Goal: Transaction & Acquisition: Subscribe to service/newsletter

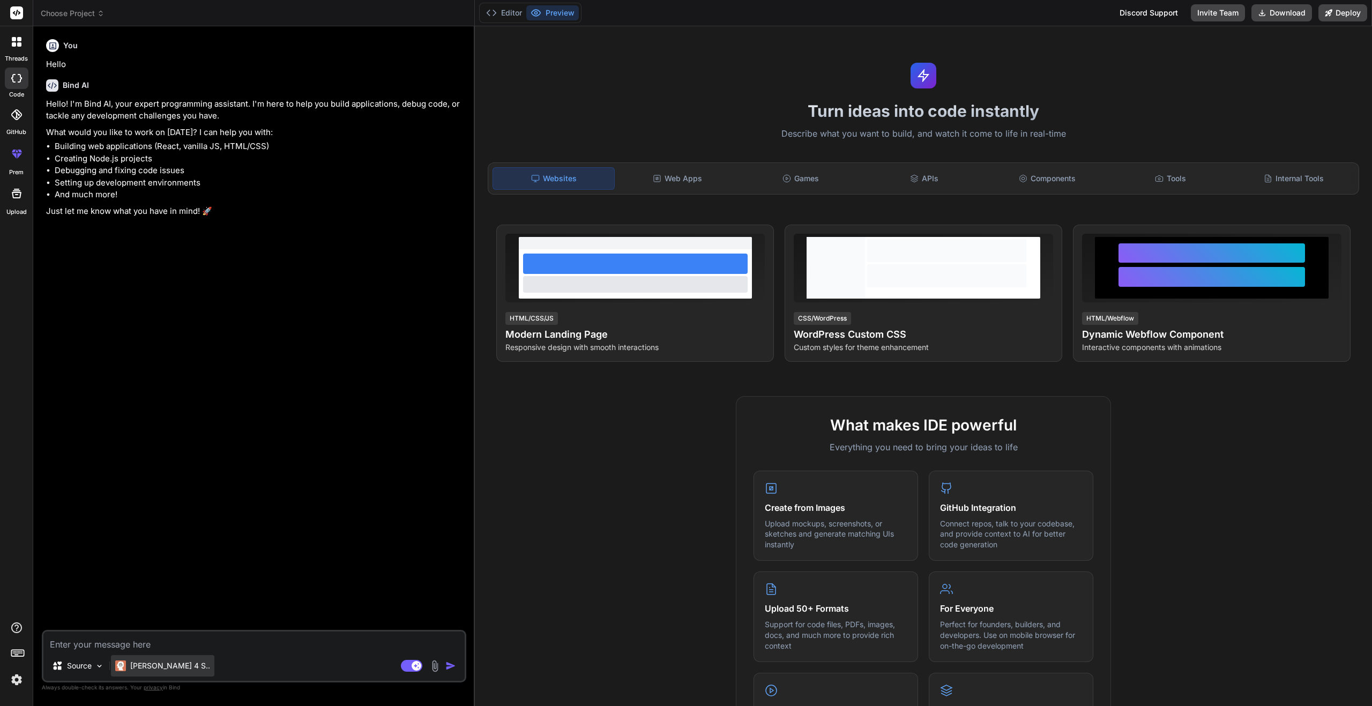
click at [160, 668] on p "[PERSON_NAME] 4 S.." at bounding box center [170, 665] width 80 height 11
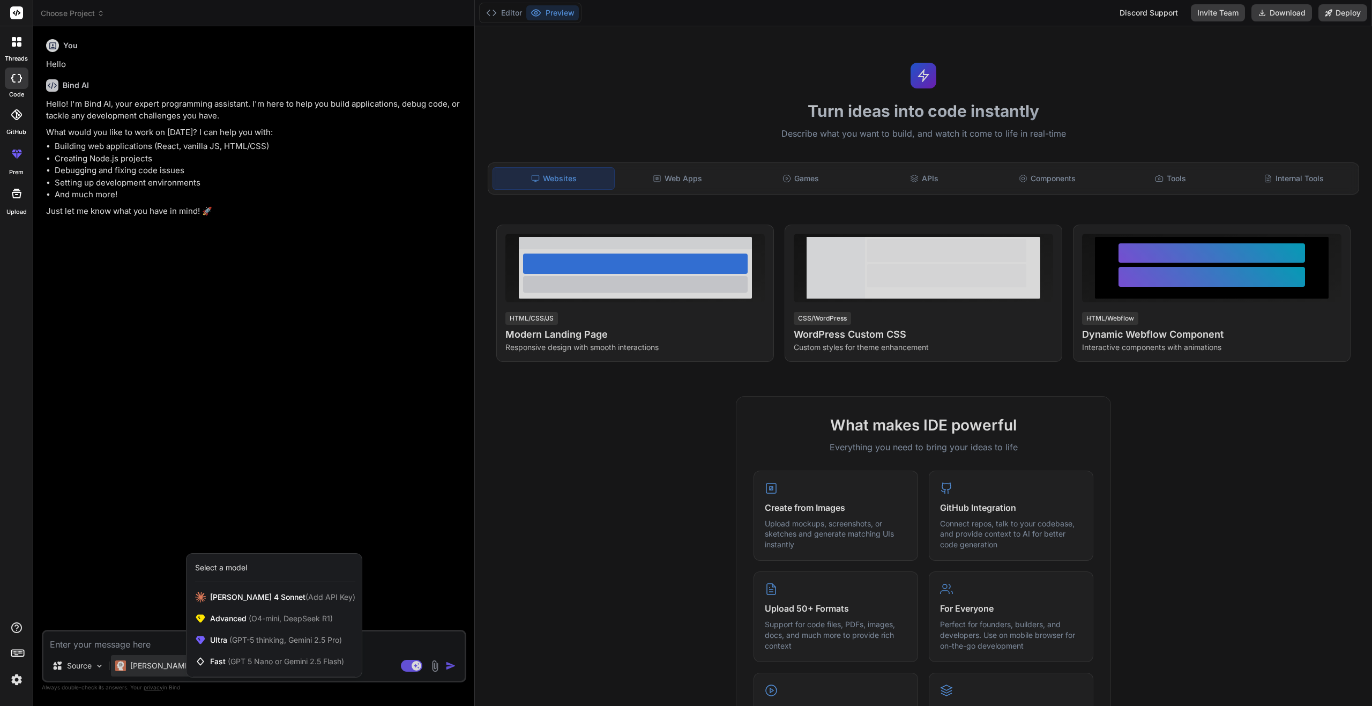
click at [292, 492] on div at bounding box center [686, 353] width 1372 height 706
type textarea "x"
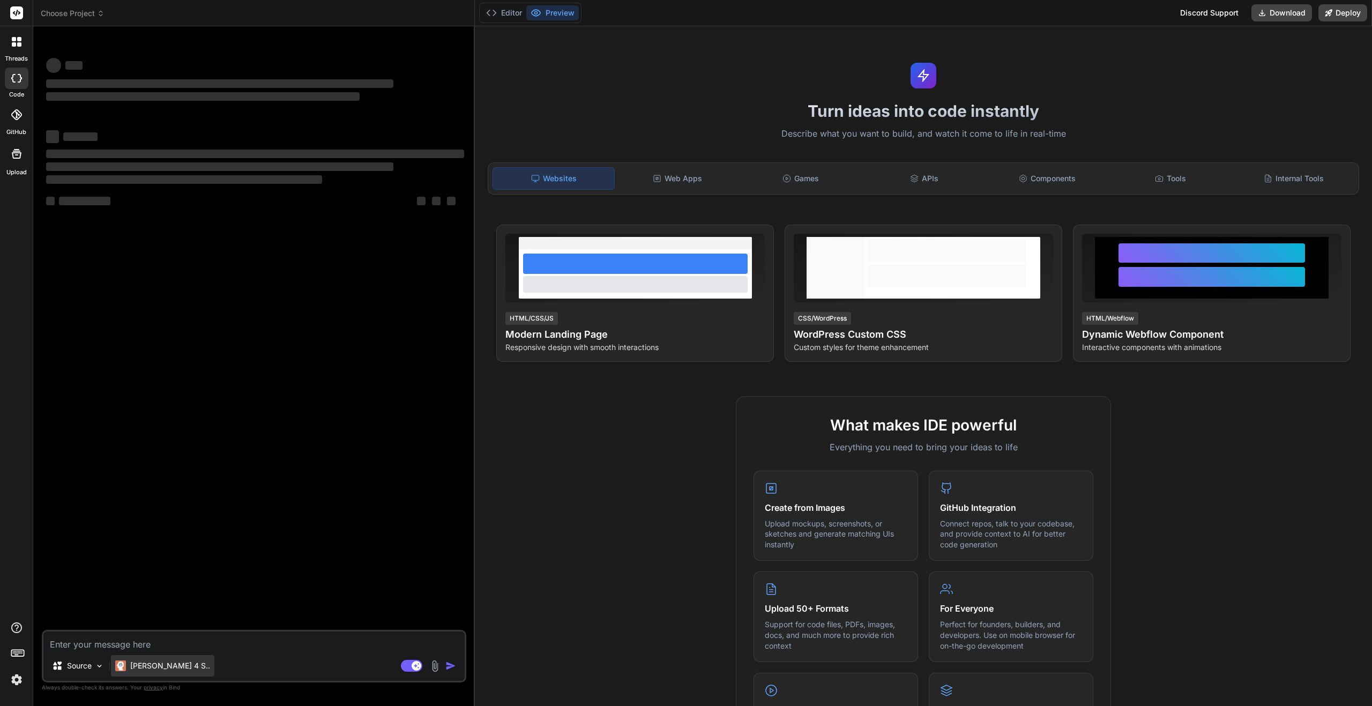
click at [163, 658] on div "[PERSON_NAME] 4 S.." at bounding box center [162, 665] width 103 height 21
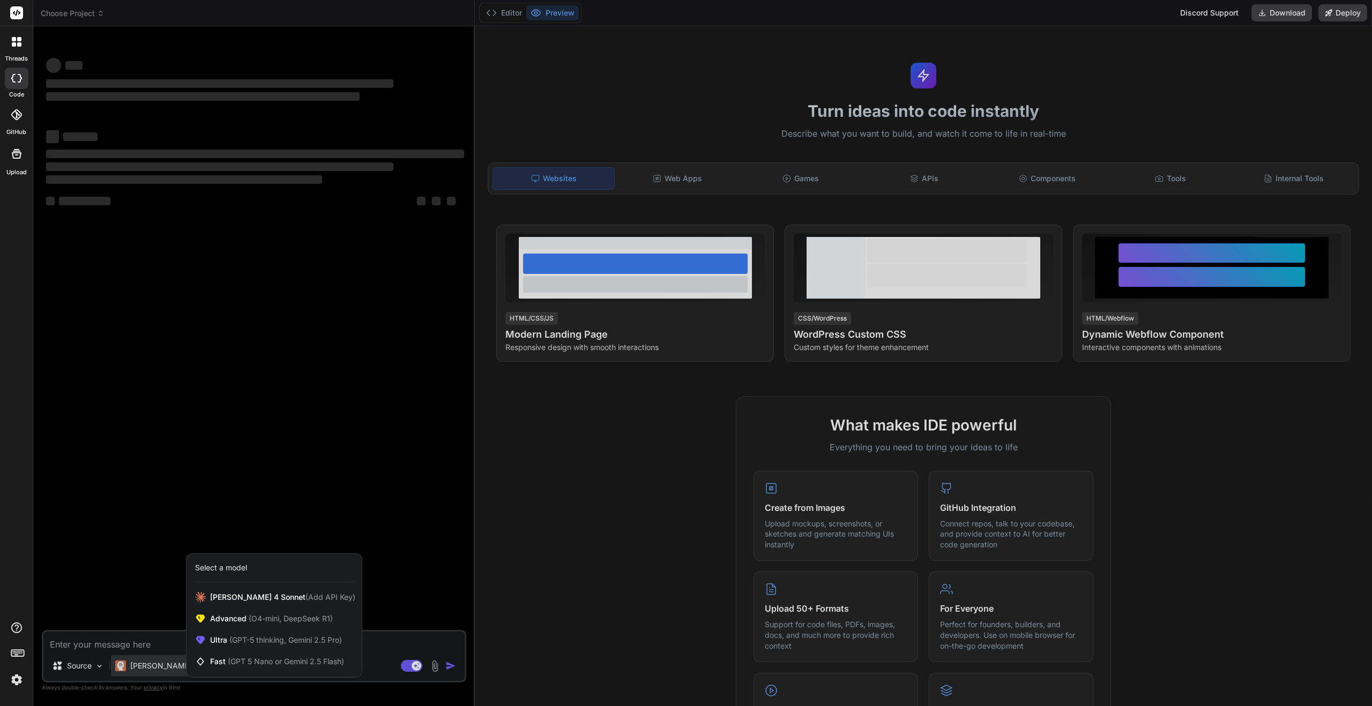
click at [248, 437] on div at bounding box center [686, 353] width 1372 height 706
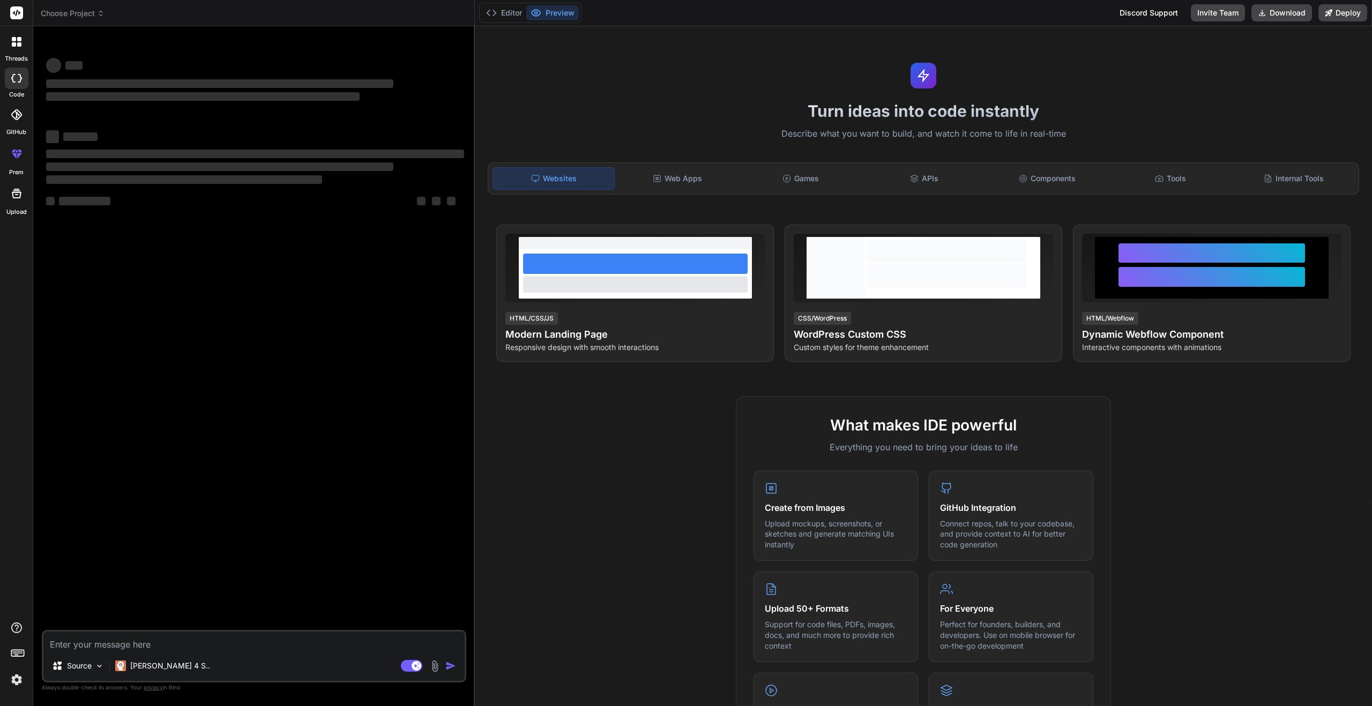
type textarea "x"
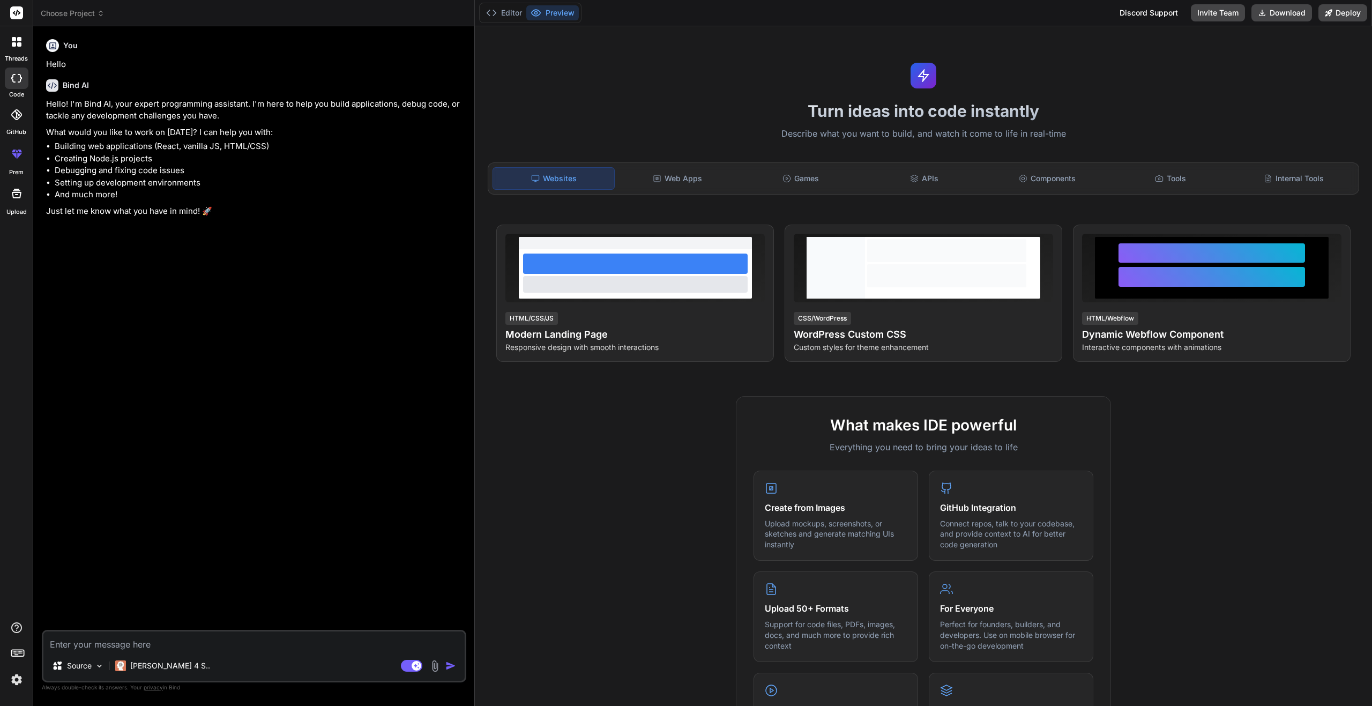
click at [20, 159] on icon at bounding box center [16, 153] width 13 height 13
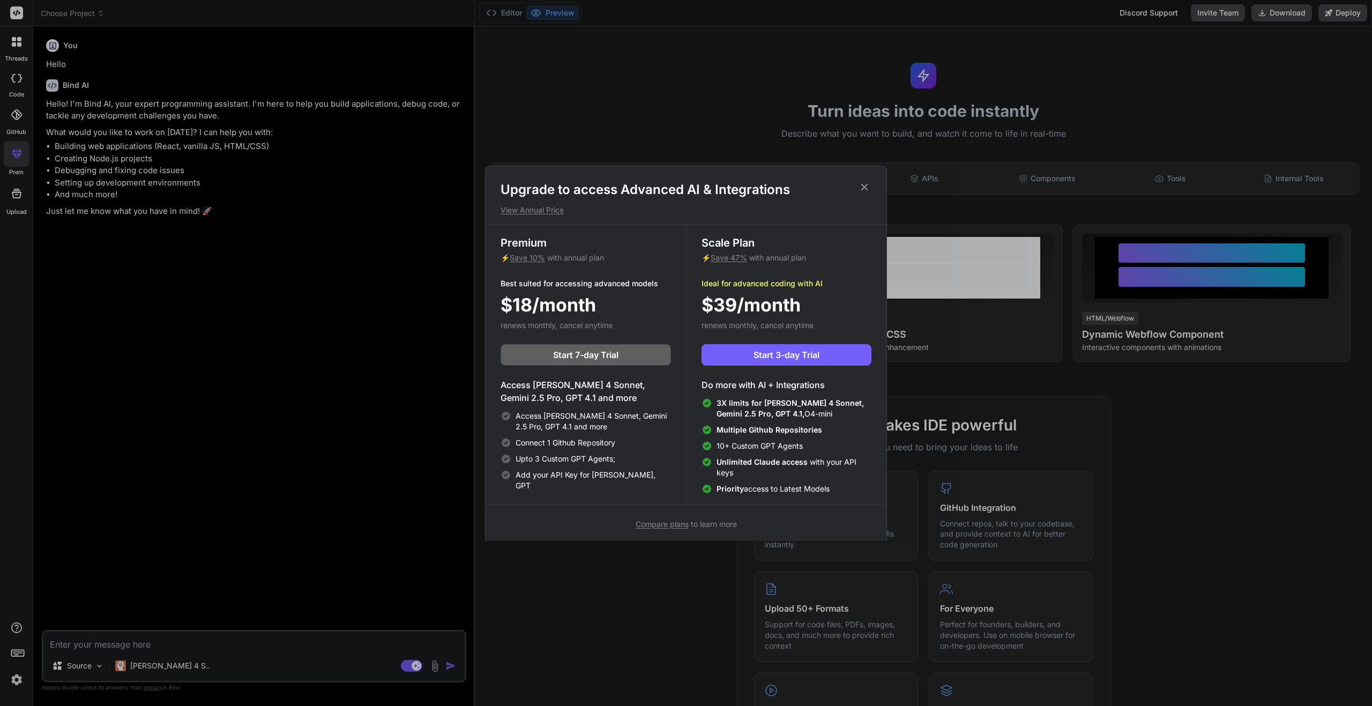
click at [553, 205] on p "View Annual Price" at bounding box center [685, 210] width 371 height 11
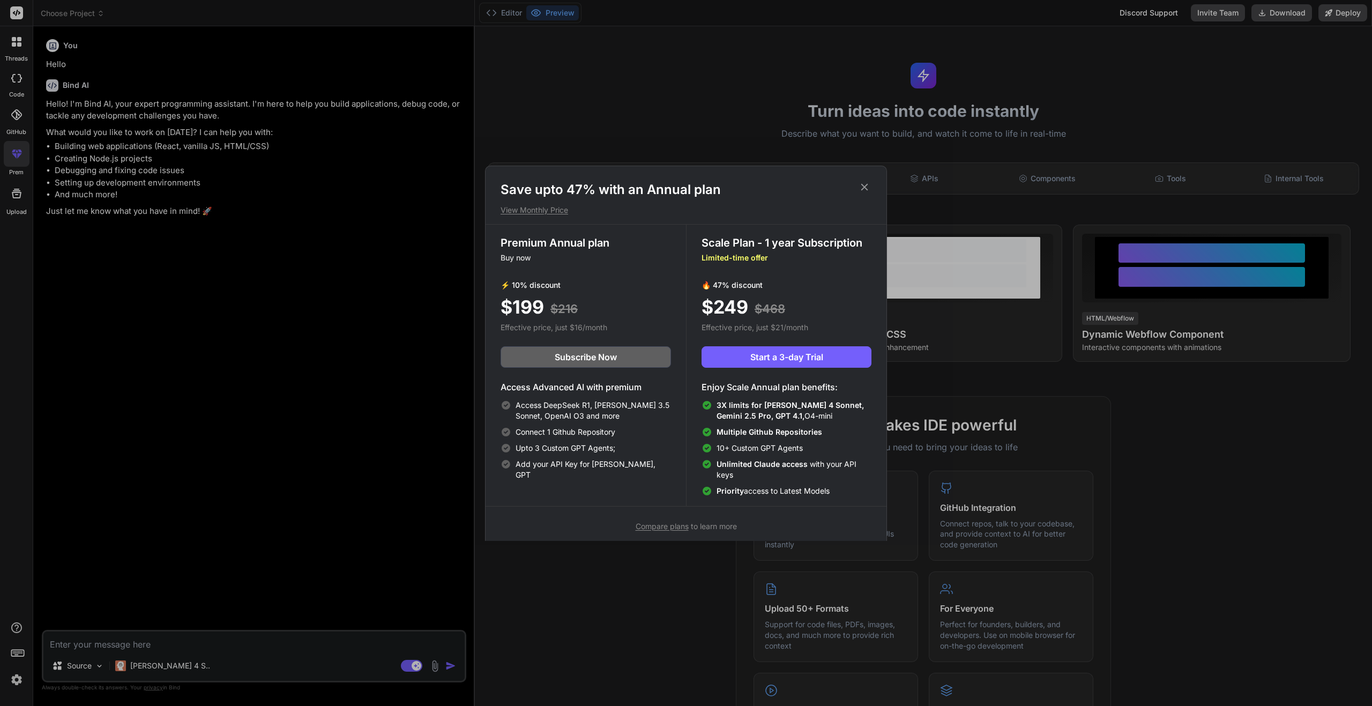
click at [573, 205] on p "View Monthly Price" at bounding box center [685, 210] width 371 height 11
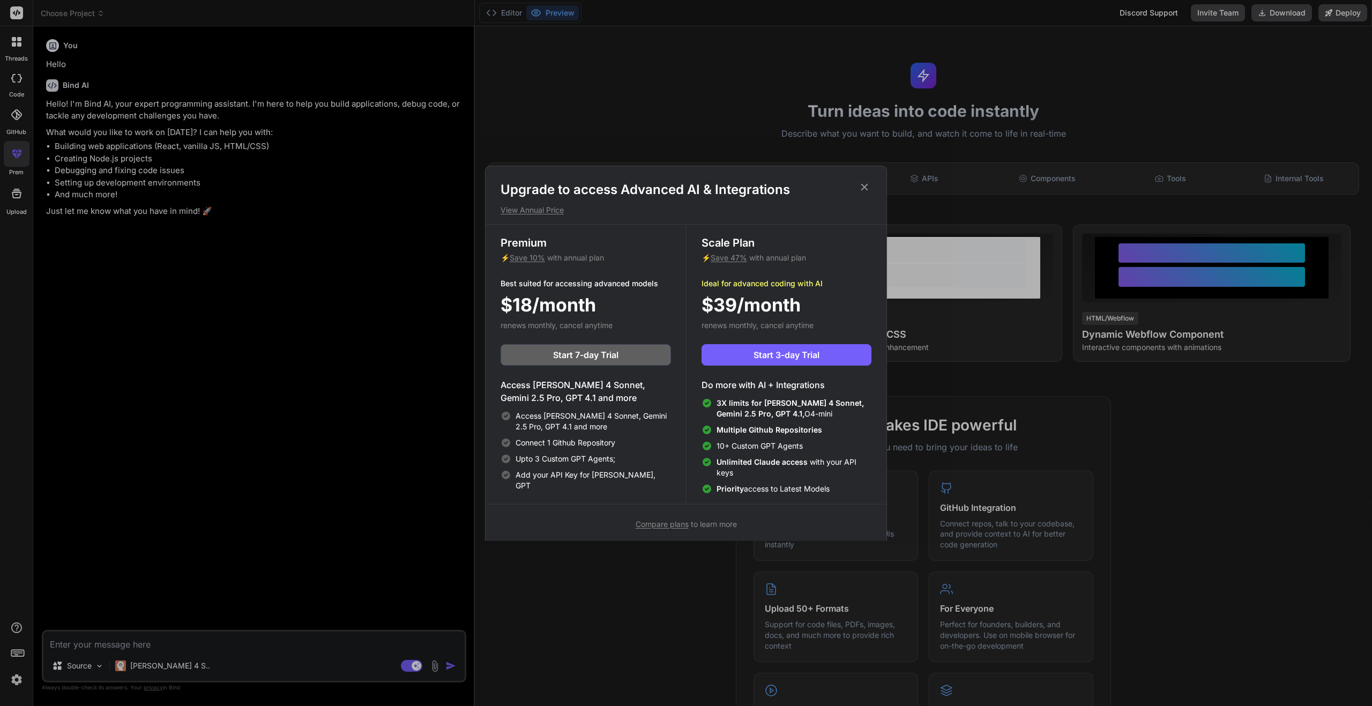
scroll to position [5, 0]
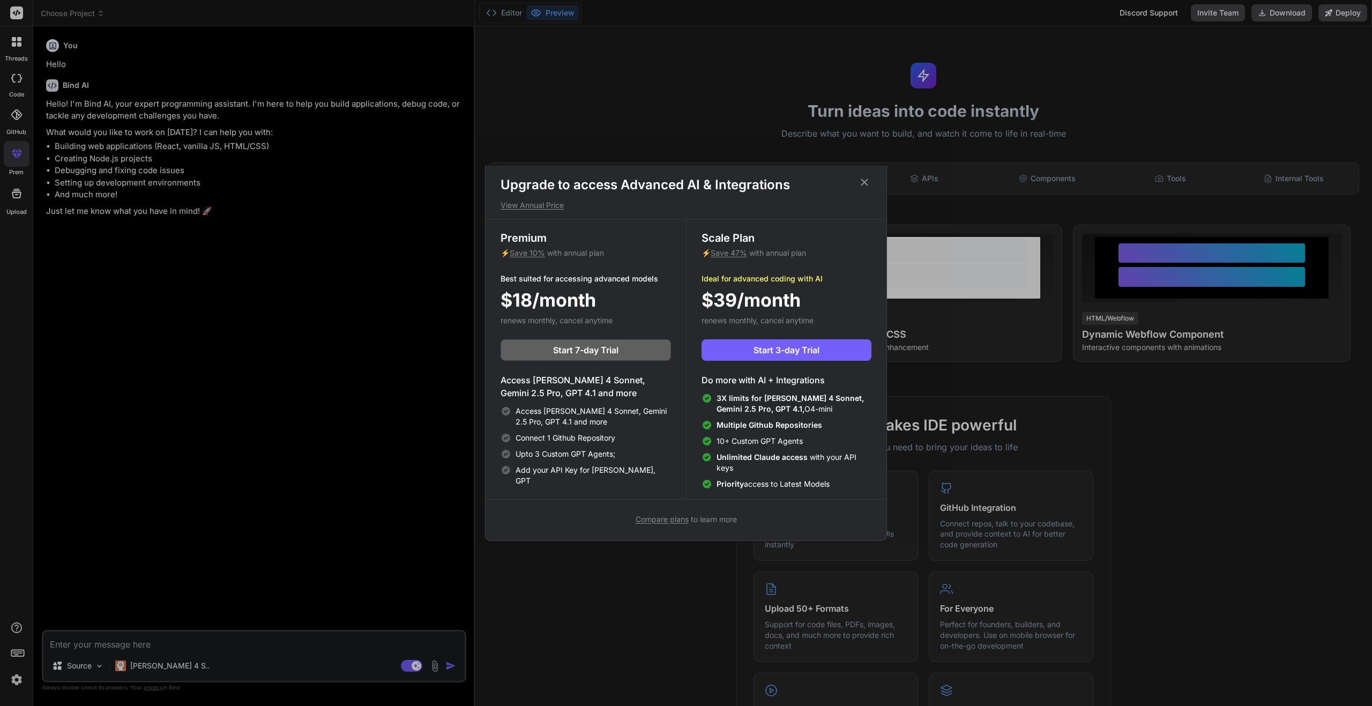
click at [856, 184] on h1 "Upgrade to access Advanced AI & Integrations" at bounding box center [685, 184] width 371 height 17
click at [868, 182] on icon at bounding box center [864, 182] width 12 height 12
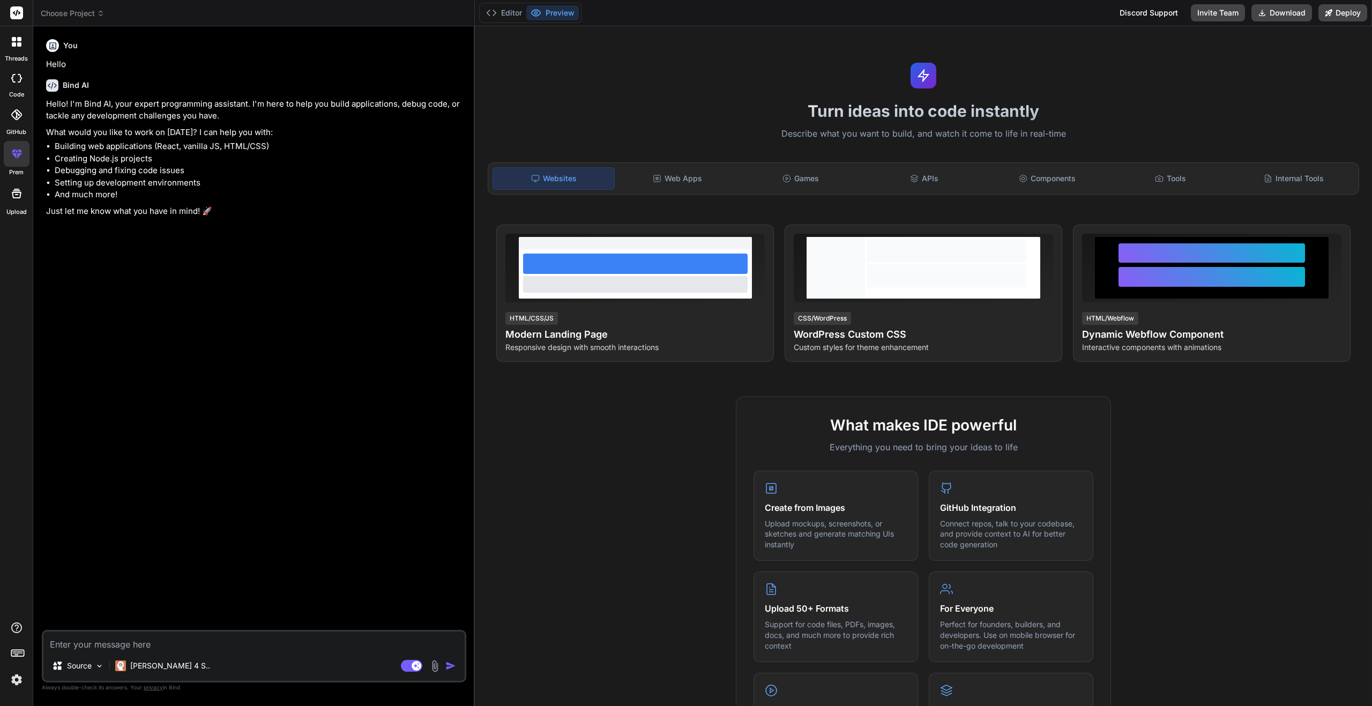
click at [13, 152] on icon at bounding box center [13, 150] width 4 height 3
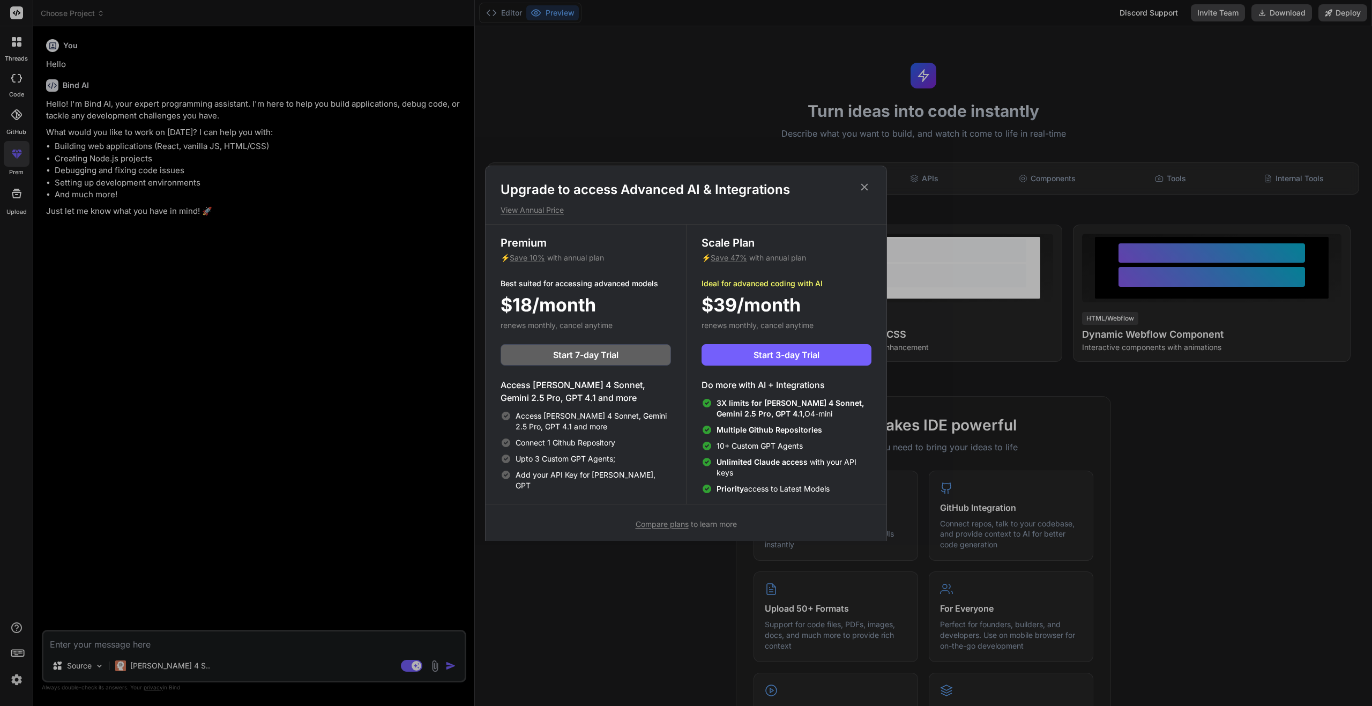
click at [773, 456] on span "Unlimited [PERSON_NAME] access with your API keys" at bounding box center [793, 466] width 155 height 21
drag, startPoint x: 605, startPoint y: 301, endPoint x: 490, endPoint y: 311, distance: 115.1
click at [490, 311] on div "Premium ⚡ Save 10% with annual plan Best suited for accessing advanced models $…" at bounding box center [585, 363] width 200 height 279
click at [617, 296] on div "$18/month" at bounding box center [585, 304] width 170 height 27
drag, startPoint x: 574, startPoint y: 394, endPoint x: 498, endPoint y: 384, distance: 77.3
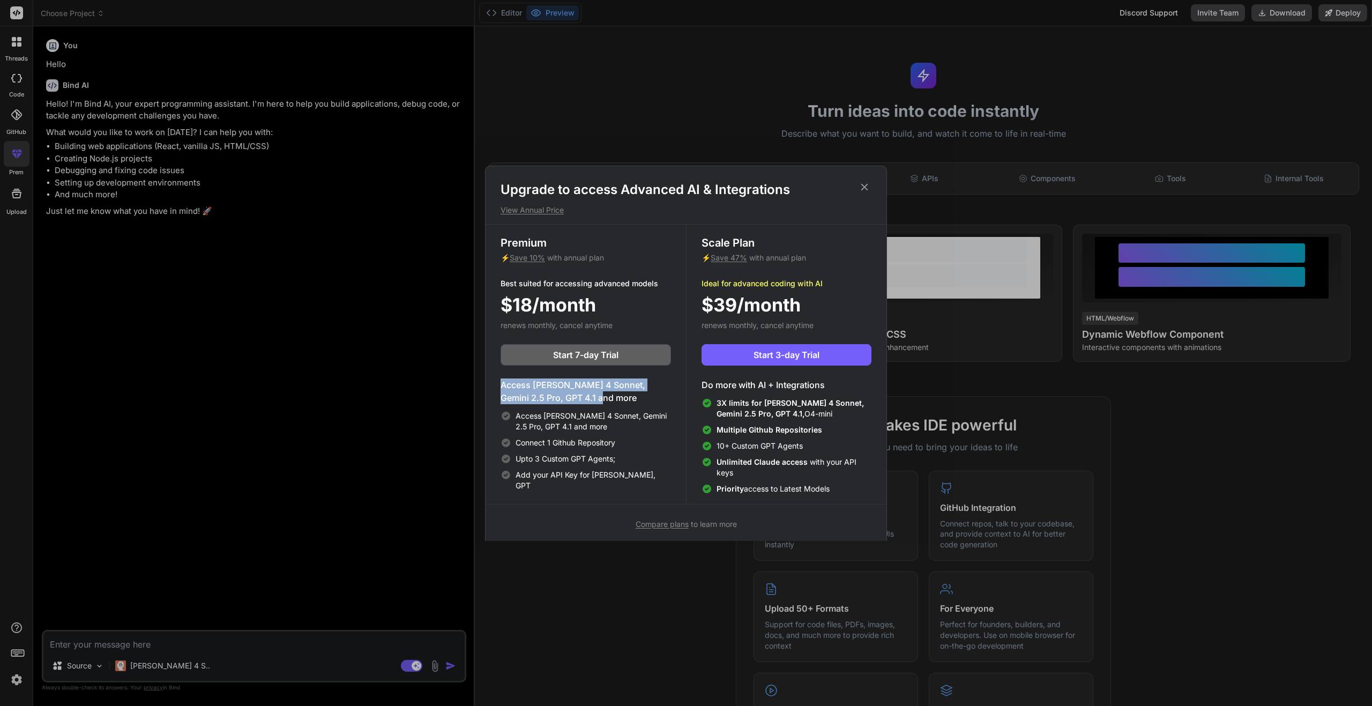
click at [498, 384] on div "Premium ⚡ Save 10% with annual plan Best suited for accessing advanced models $…" at bounding box center [585, 363] width 200 height 279
click at [575, 394] on h4 "Access [PERSON_NAME] 4 Sonnet, Gemini 2.5 Pro, GPT 4.1 and more" at bounding box center [585, 391] width 170 height 26
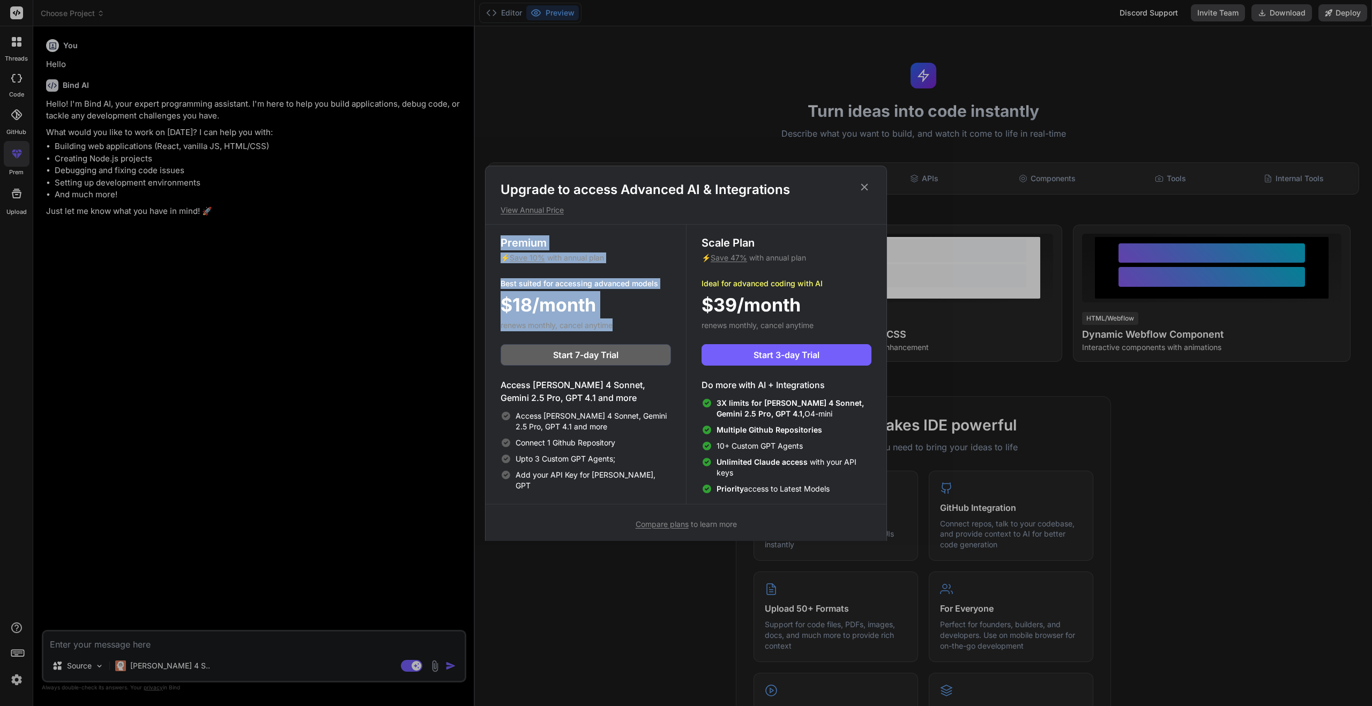
drag, startPoint x: 620, startPoint y: 321, endPoint x: 477, endPoint y: 235, distance: 166.9
click at [477, 235] on div "Upgrade to access Advanced AI & Integrations View Annual Price Premium ⚡ Save 1…" at bounding box center [686, 353] width 1372 height 706
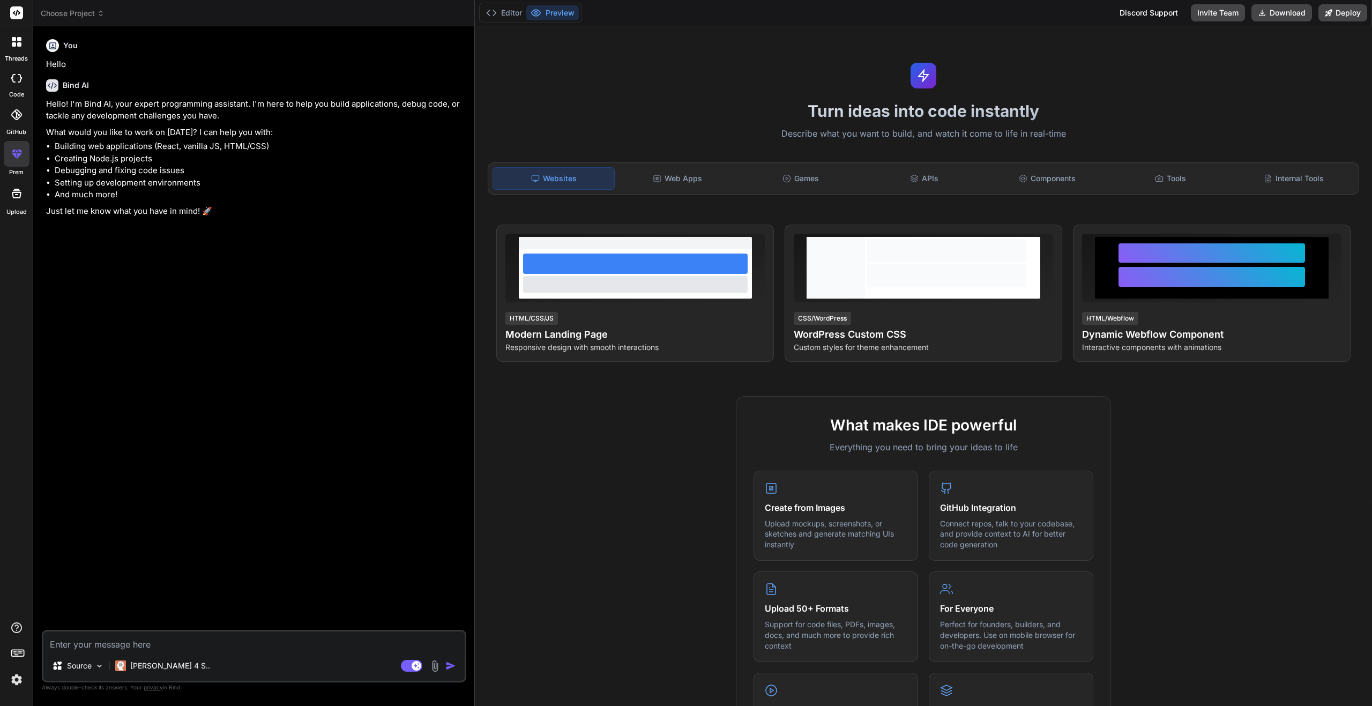
click at [9, 160] on div at bounding box center [17, 154] width 26 height 26
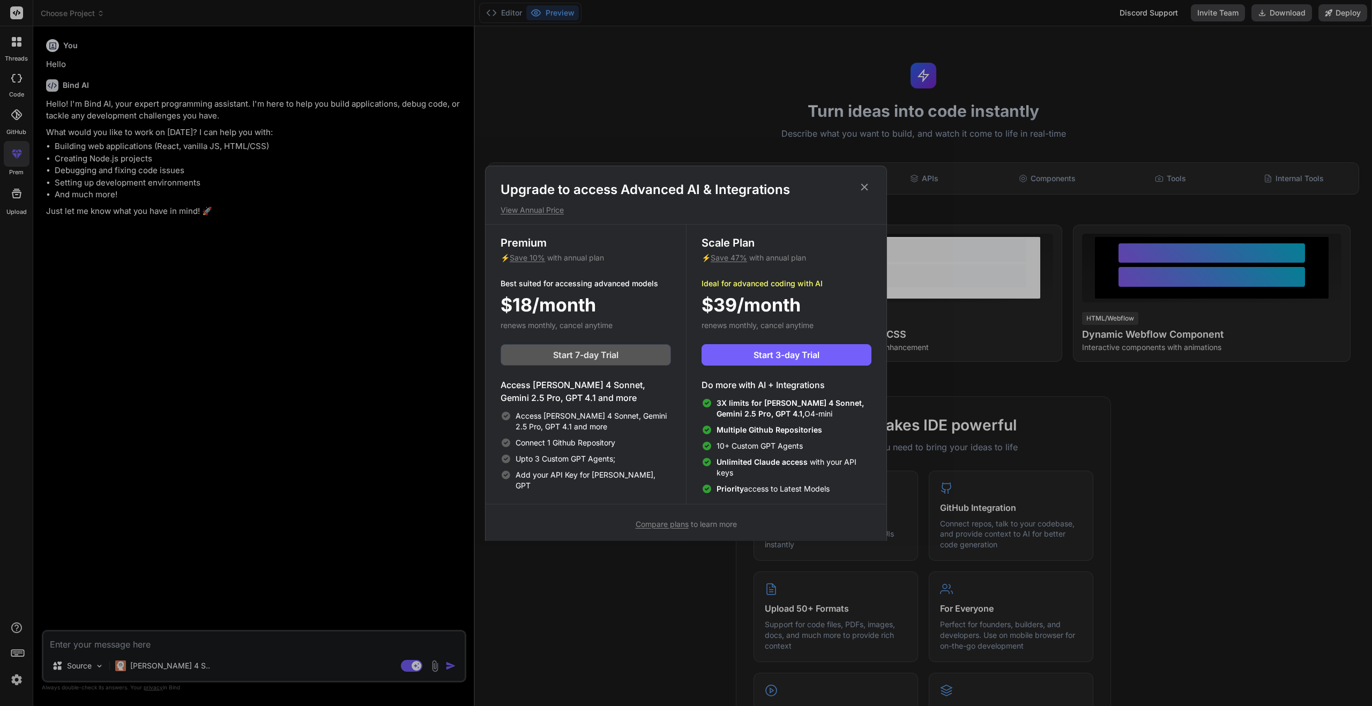
click at [590, 346] on button "Start 7-day Trial" at bounding box center [585, 354] width 170 height 21
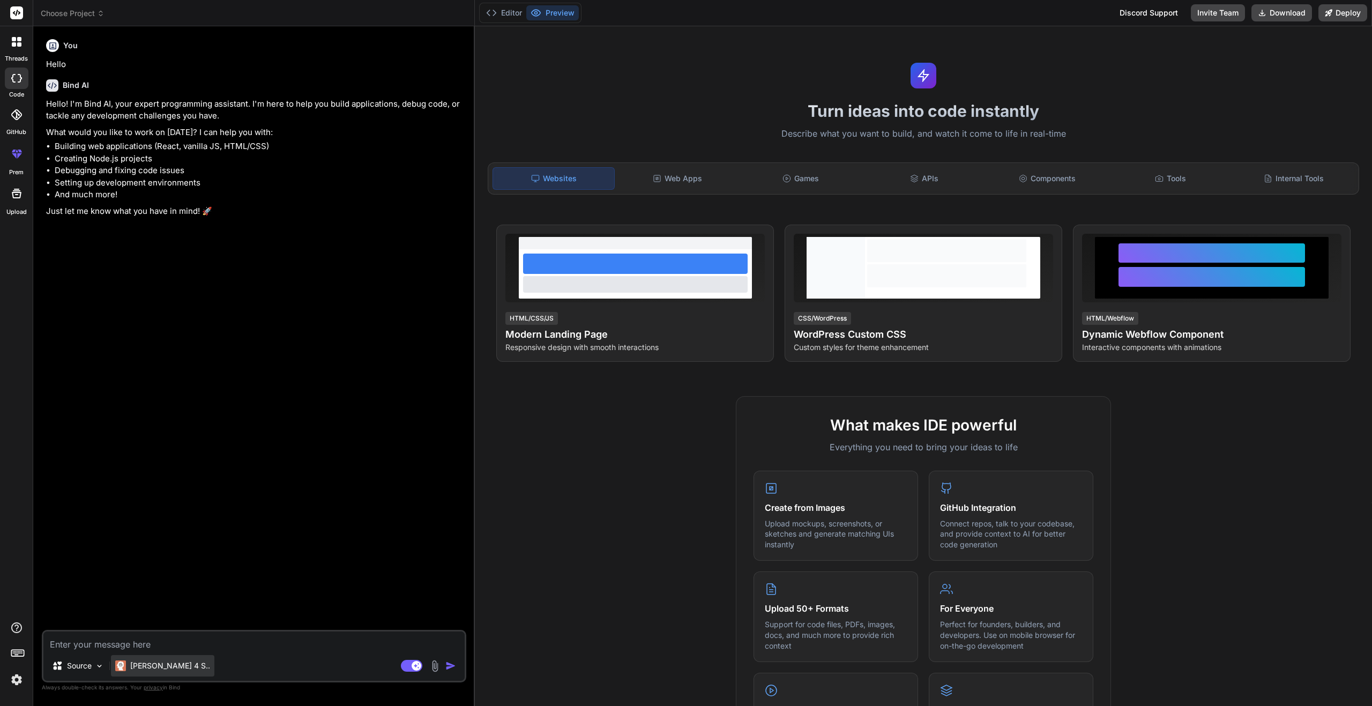
click at [148, 664] on p "[PERSON_NAME] 4 S.." at bounding box center [170, 665] width 80 height 11
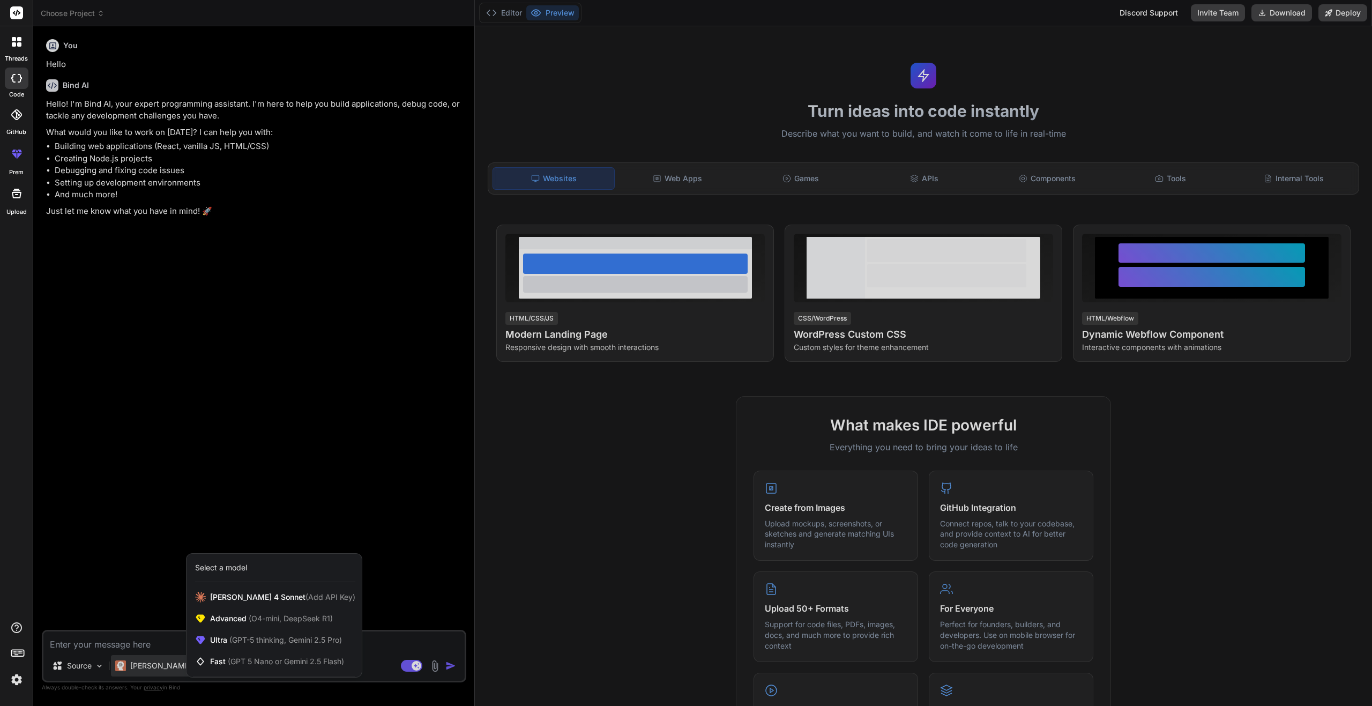
click at [251, 349] on div at bounding box center [686, 353] width 1372 height 706
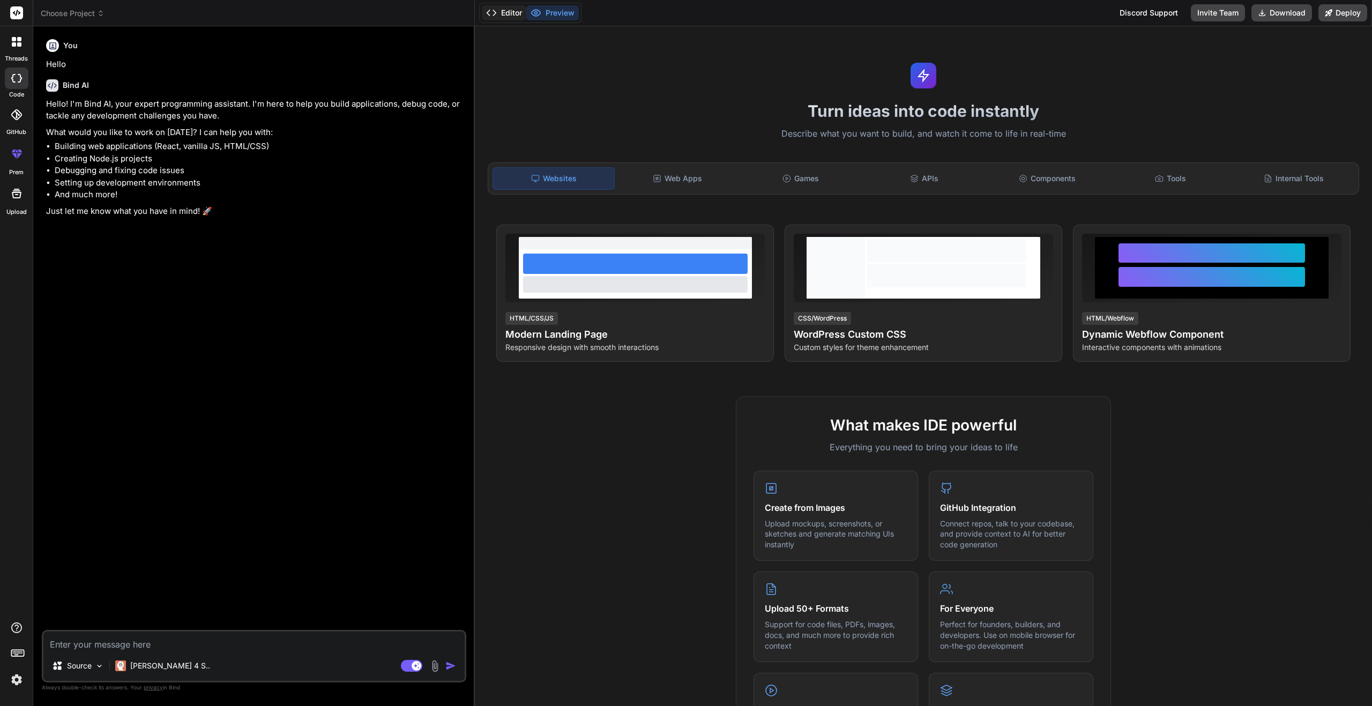
click at [500, 20] on button "Editor" at bounding box center [504, 12] width 44 height 15
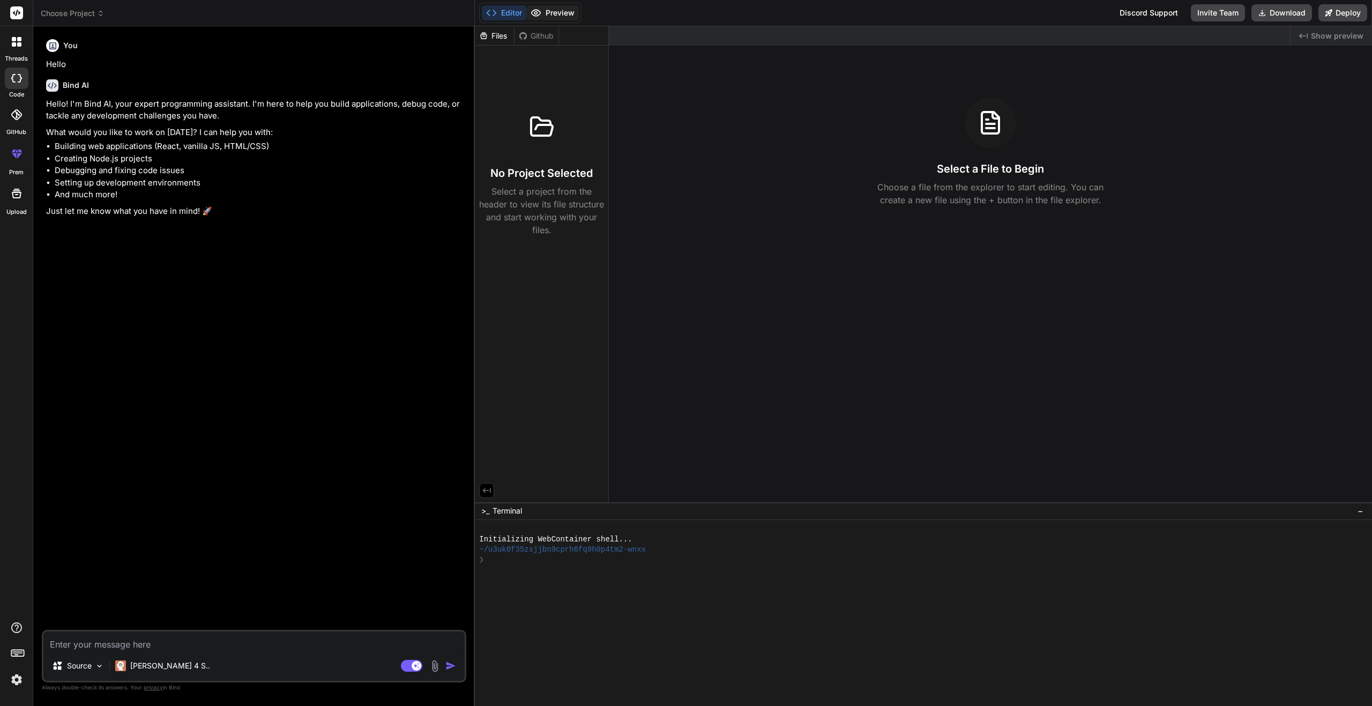
click at [563, 14] on button "Preview" at bounding box center [552, 12] width 53 height 15
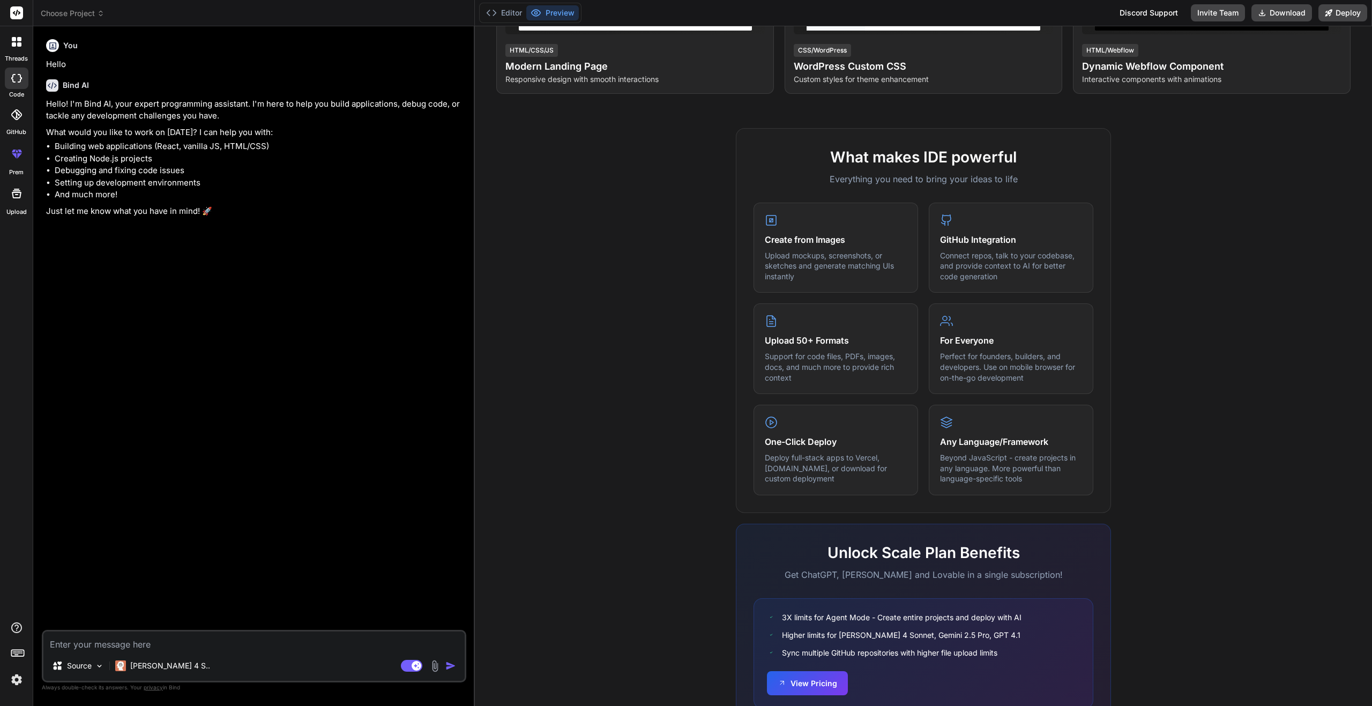
scroll to position [316, 0]
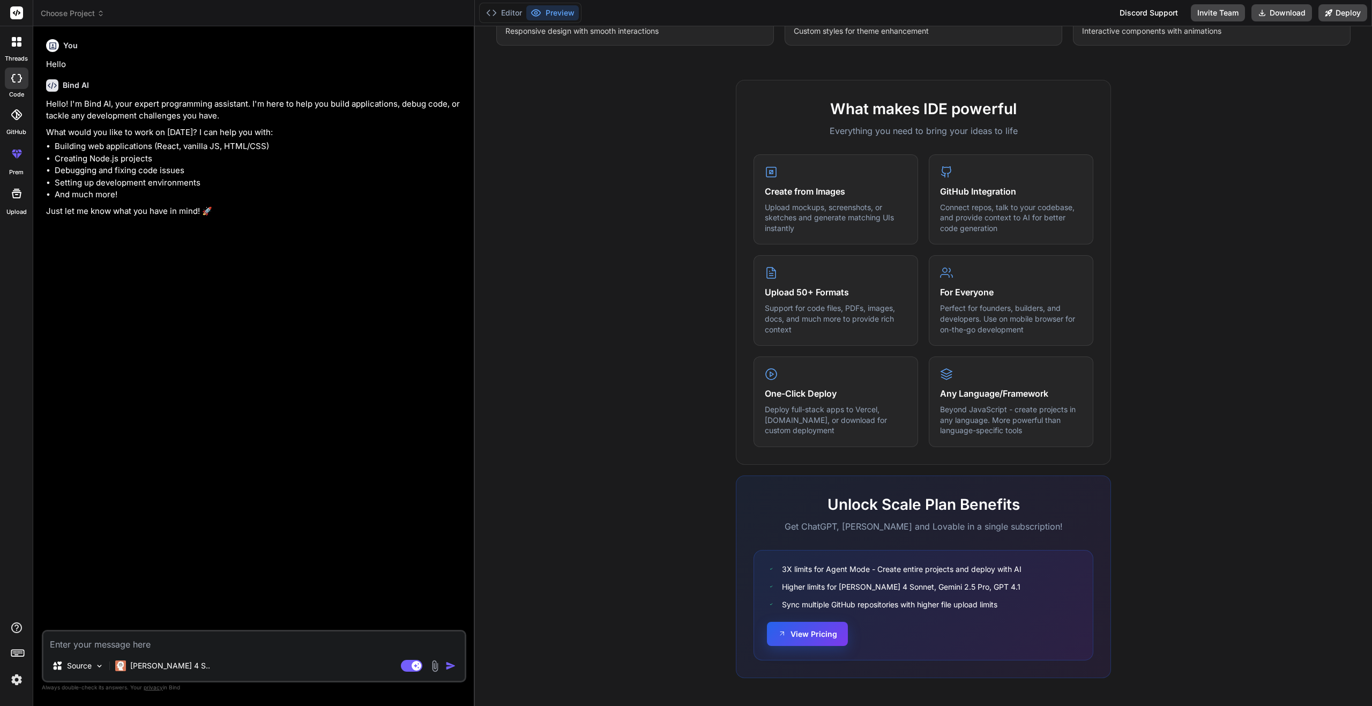
click at [818, 628] on button "View Pricing" at bounding box center [807, 634] width 81 height 24
click at [390, 169] on li "Debugging and fixing code issues" at bounding box center [259, 170] width 409 height 12
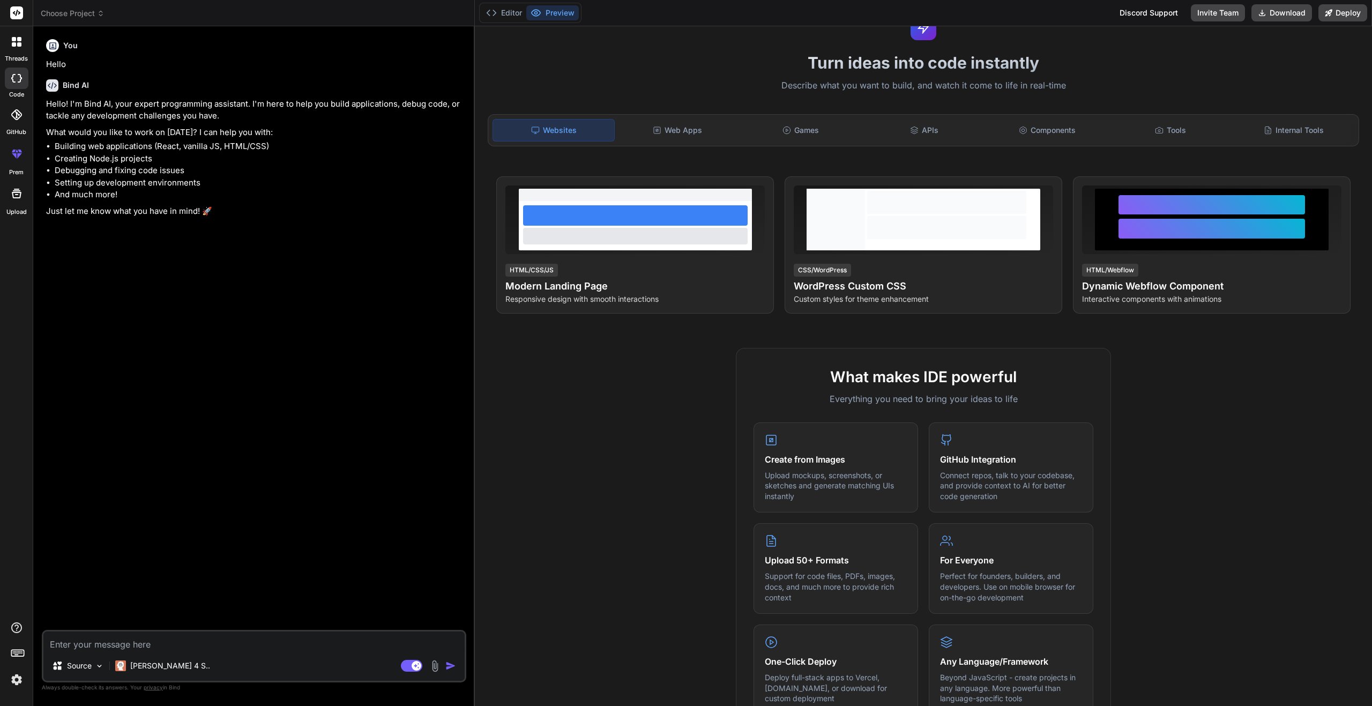
scroll to position [0, 0]
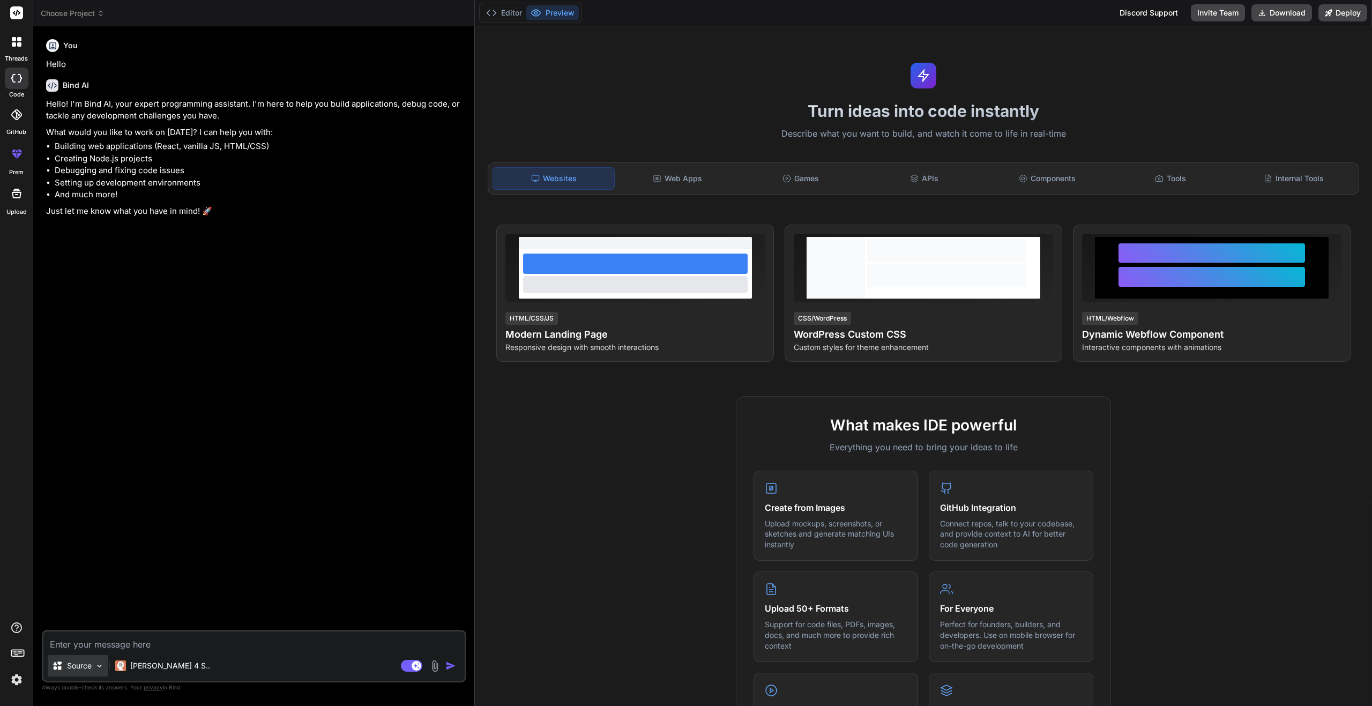
drag, startPoint x: 71, startPoint y: 649, endPoint x: 79, endPoint y: 666, distance: 18.7
click at [79, 666] on p "Source" at bounding box center [79, 665] width 25 height 11
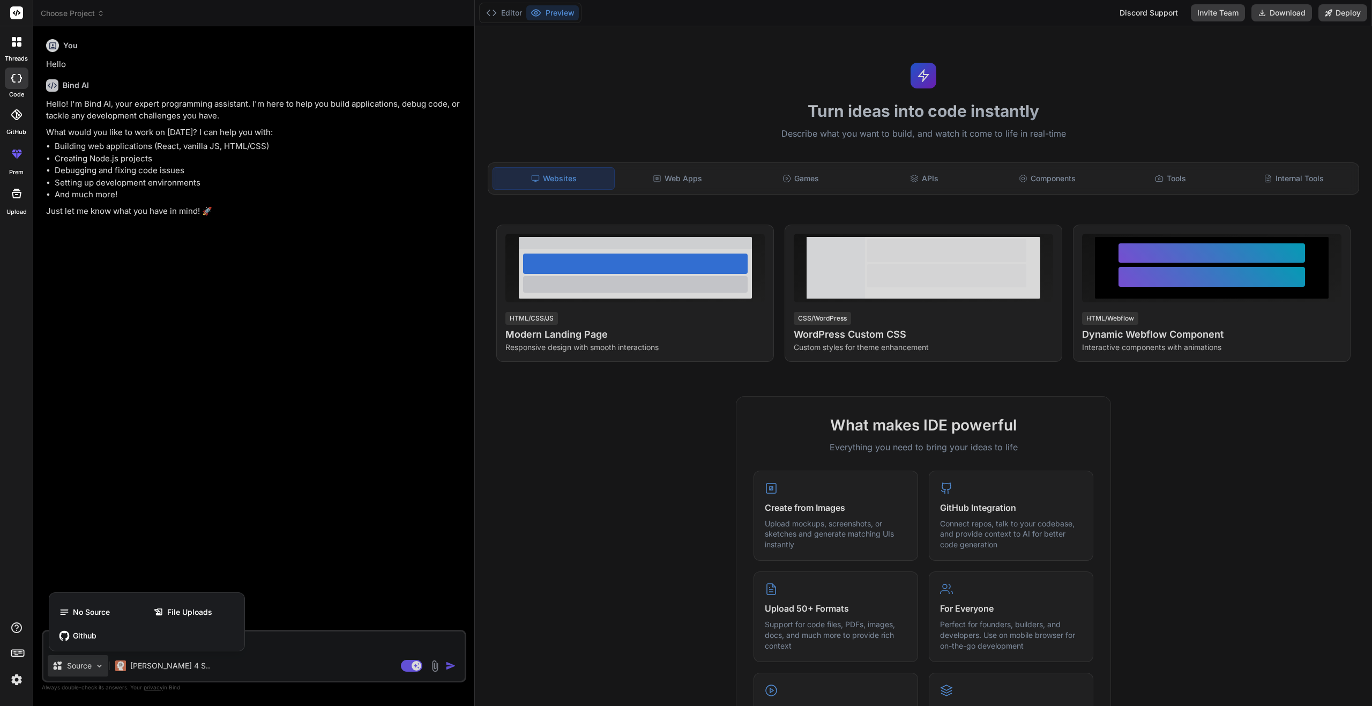
click at [197, 436] on div at bounding box center [686, 353] width 1372 height 706
type textarea "x"
